Goal: Submit feedback/report problem

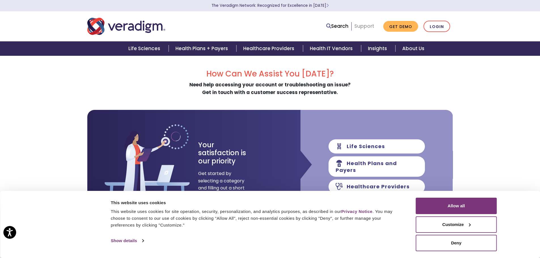
click at [364, 25] on link "Support" at bounding box center [364, 26] width 20 height 7
click at [273, 44] on link "Healthcare Providers" at bounding box center [269, 48] width 66 height 14
click at [460, 210] on button "Allow all" at bounding box center [456, 206] width 81 height 16
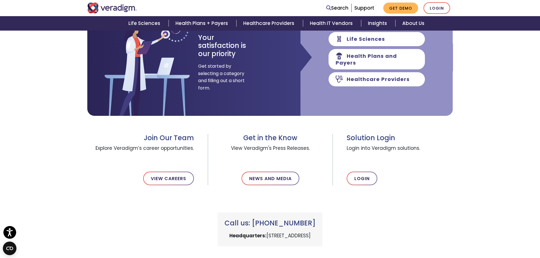
scroll to position [57, 0]
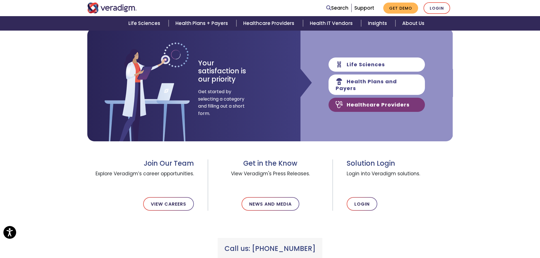
scroll to position [85, 0]
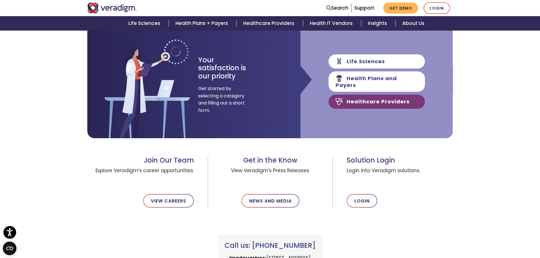
click at [374, 101] on link "Healthcare Providers" at bounding box center [377, 102] width 96 height 14
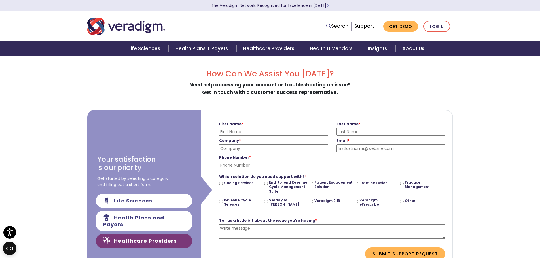
click at [382, 202] on label "Veradigm ePrescribe" at bounding box center [379, 202] width 38 height 9
click at [358, 202] on input "Veradigm ePrescribe" at bounding box center [357, 202] width 4 height 4
radio input "true"
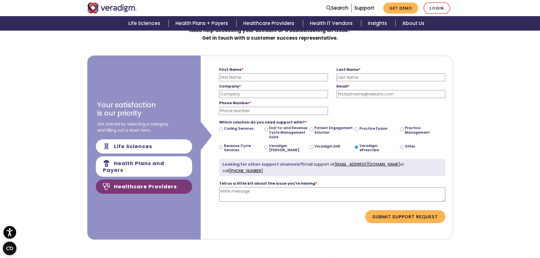
scroll to position [57, 0]
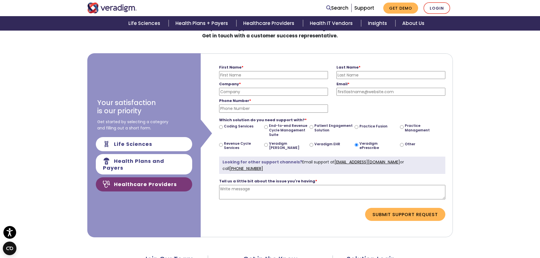
drag, startPoint x: 253, startPoint y: 72, endPoint x: 254, endPoint y: 78, distance: 6.6
click at [254, 78] on input "First Name *" at bounding box center [273, 75] width 109 height 8
type input "Caitlin"
type input "LeFevre"
type input "Ann Arbor Smiles"
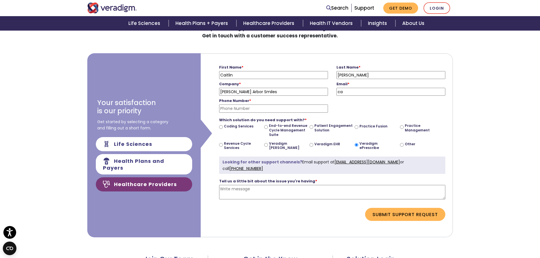
type input "caitlin@annarborsmiles.com"
type input "7348776700"
click at [252, 189] on textarea "Tell us a little bit about the issue you're having *" at bounding box center [332, 192] width 226 height 14
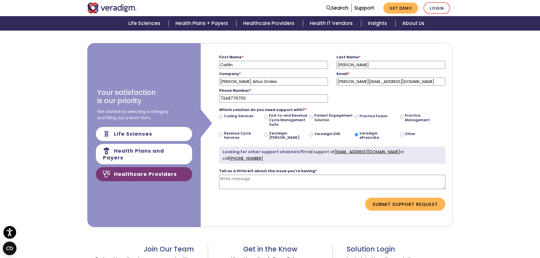
scroll to position [85, 0]
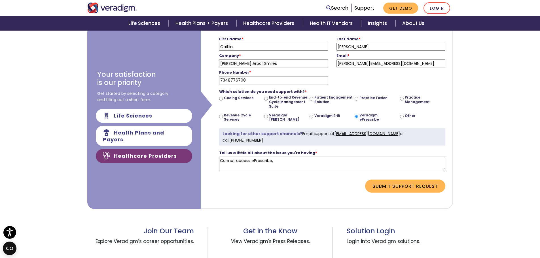
paste textarea "An error occurred on your SSO post. Error Reference ID: 70994492 Ensure partner…"
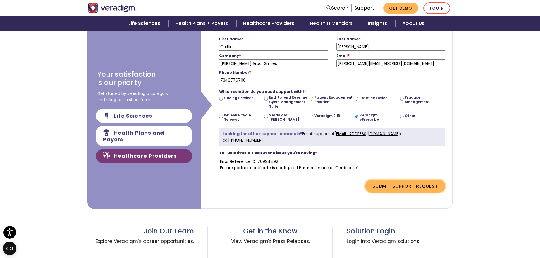
type textarea "Cannot access ePrescribe, the following error pops up: "An error occurred on yo…"
click at [390, 185] on button "Submit Support Request" at bounding box center [405, 186] width 80 height 13
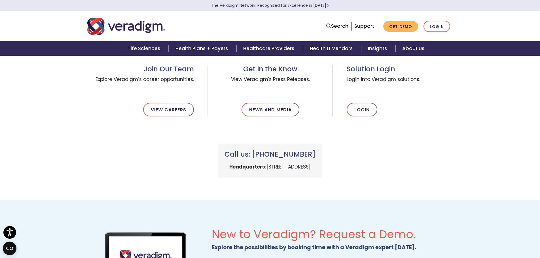
scroll to position [0, 0]
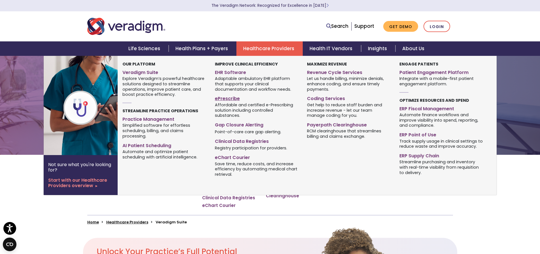
click at [232, 97] on link "ePrescribe" at bounding box center [257, 98] width 84 height 8
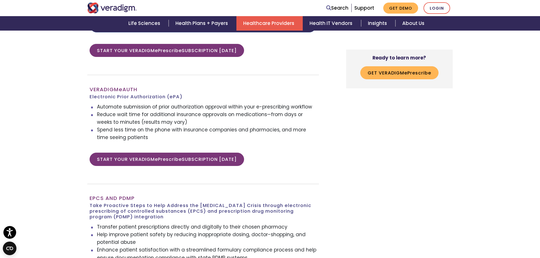
scroll to position [907, 0]
